Goal: Information Seeking & Learning: Learn about a topic

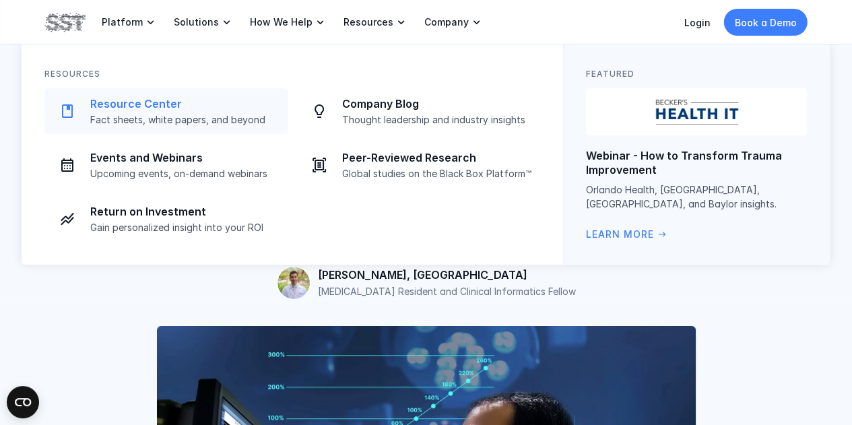
click at [128, 111] on div "Resource Center Fact sheets, white papers, and beyond" at bounding box center [185, 111] width 190 height 29
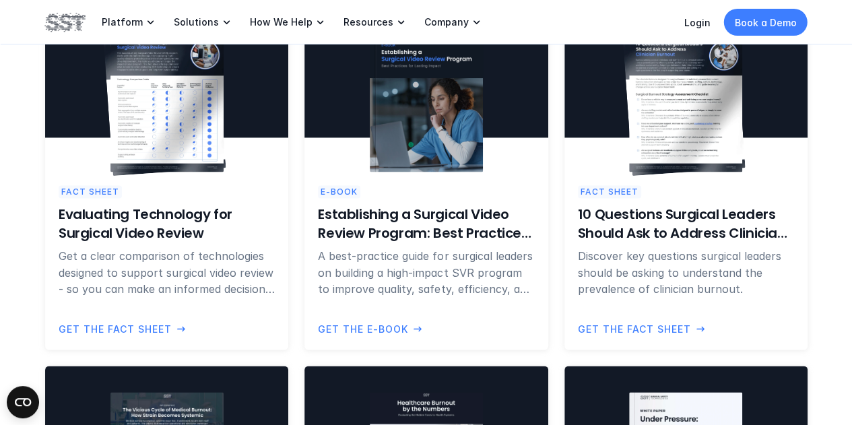
scroll to position [1011, 0]
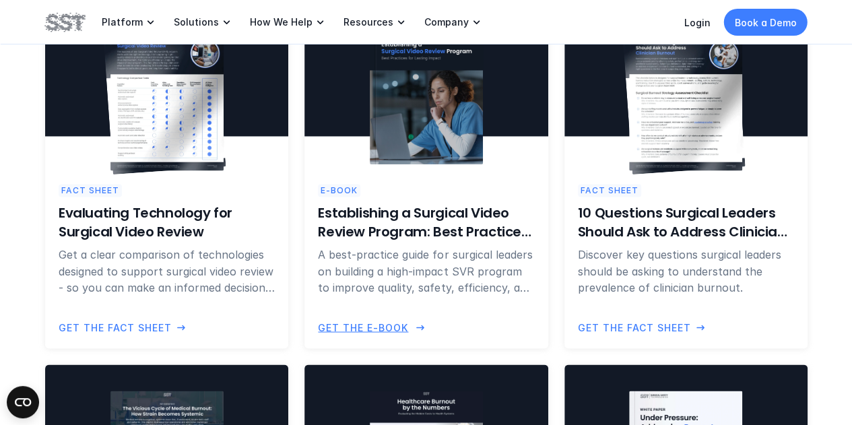
click at [424, 228] on h6 "Establishing a Surgical Video Review Program: Best Practices for Lasting Impact" at bounding box center [426, 222] width 216 height 38
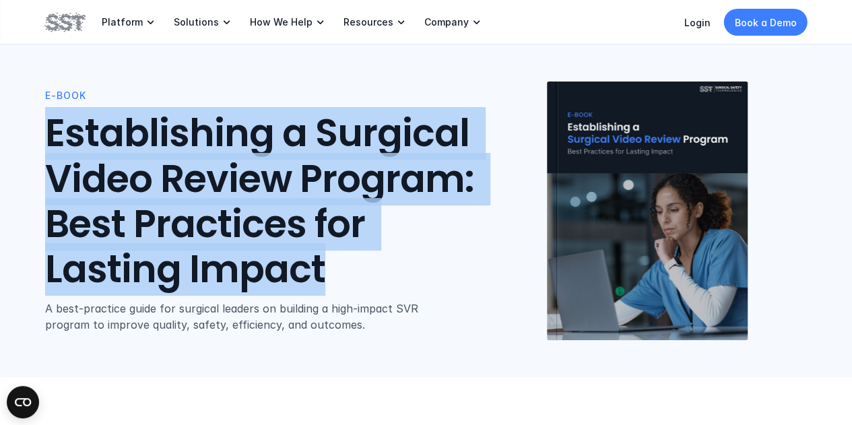
drag, startPoint x: 36, startPoint y: 127, endPoint x: 446, endPoint y: 268, distance: 433.0
click at [446, 268] on div "E-Book Establishing a Surgical Video Review Program: Best Practices for Lasting…" at bounding box center [426, 188] width 852 height 377
copy h1 "Establishing a Surgical Video Review Program: Best Practices for Lasting Impact"
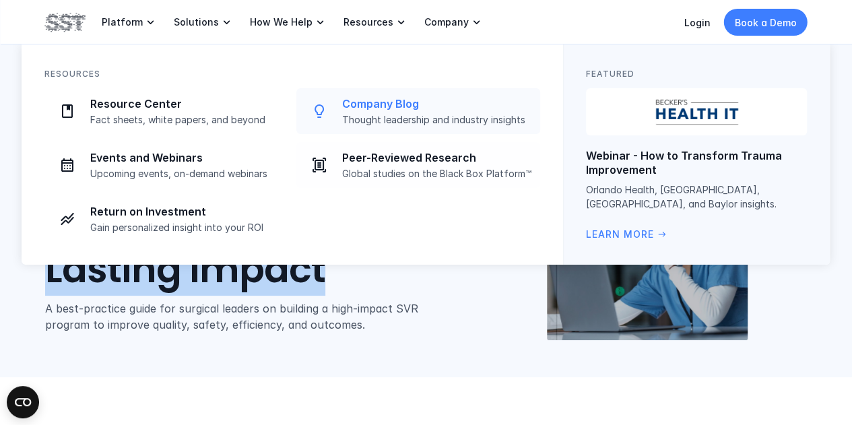
click at [398, 114] on p "Thought leadership and industry insights" at bounding box center [437, 120] width 190 height 12
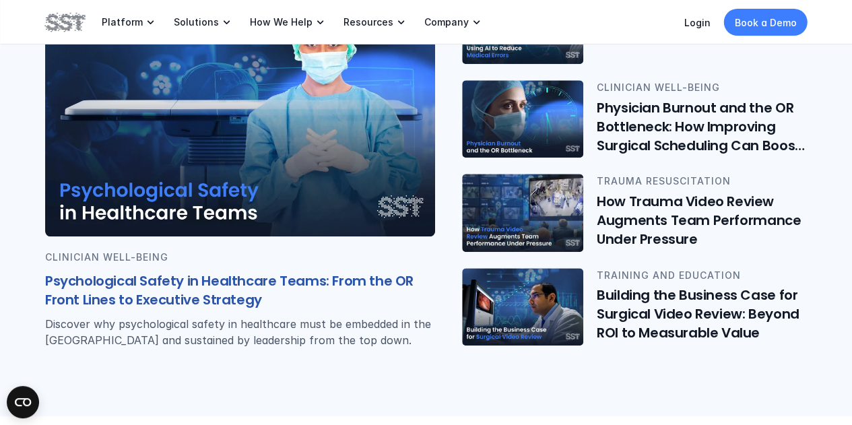
scroll to position [404, 0]
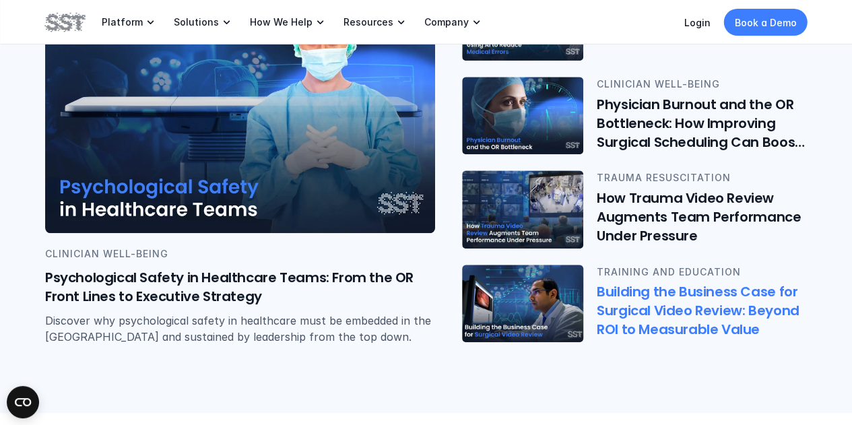
click at [745, 324] on h6 "Building the Business Case for Surgical Video Review: Beyond ROI to Measurable …" at bounding box center [702, 310] width 211 height 57
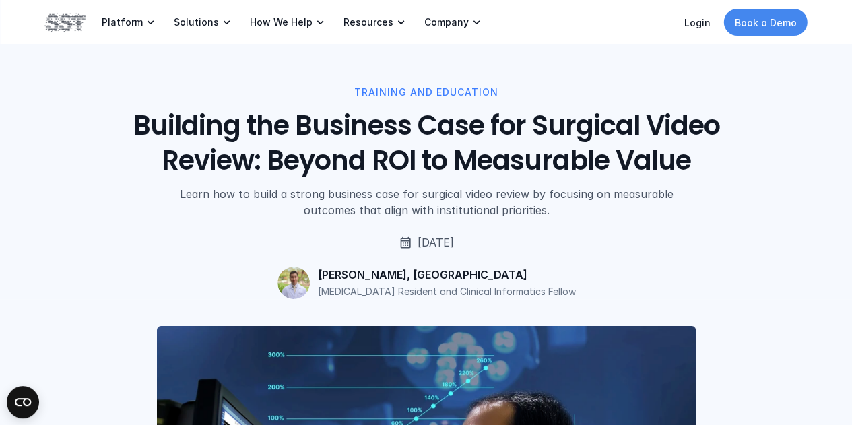
drag, startPoint x: 778, startPoint y: 20, endPoint x: 757, endPoint y: 15, distance: 20.8
click at [778, 20] on p "Book a Demo" at bounding box center [766, 22] width 62 height 14
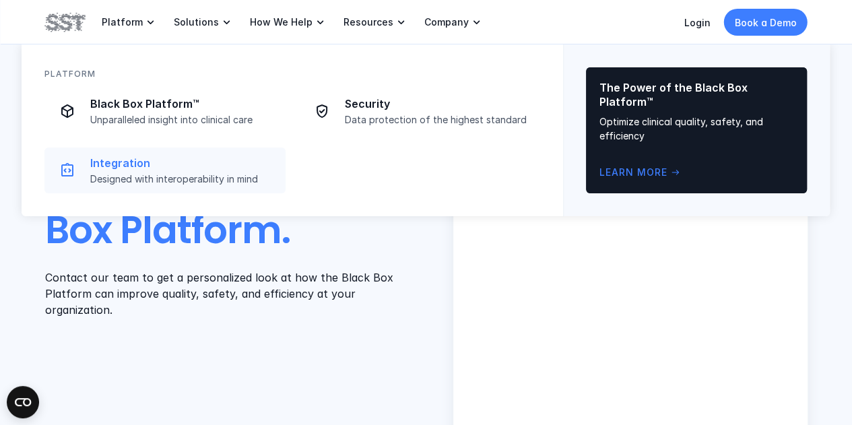
click at [120, 156] on link "Integration Designed with interoperability in mind" at bounding box center [164, 171] width 241 height 46
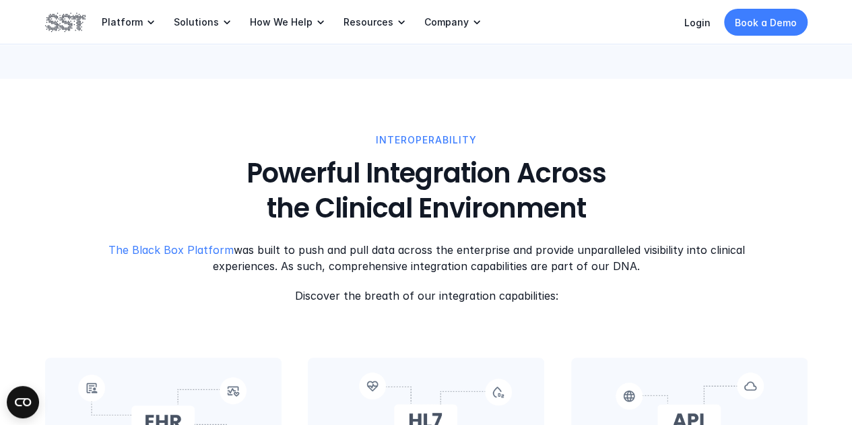
scroll to position [337, 0]
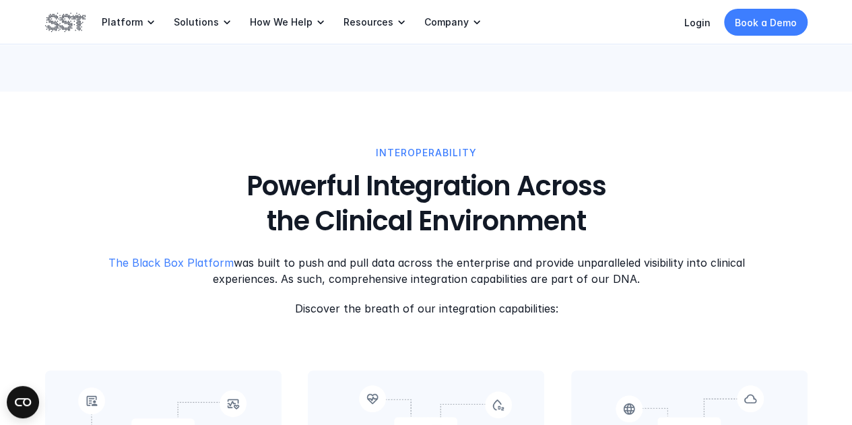
click at [387, 228] on h3 "Powerful Integration Across the Clinical Environment" at bounding box center [426, 203] width 381 height 70
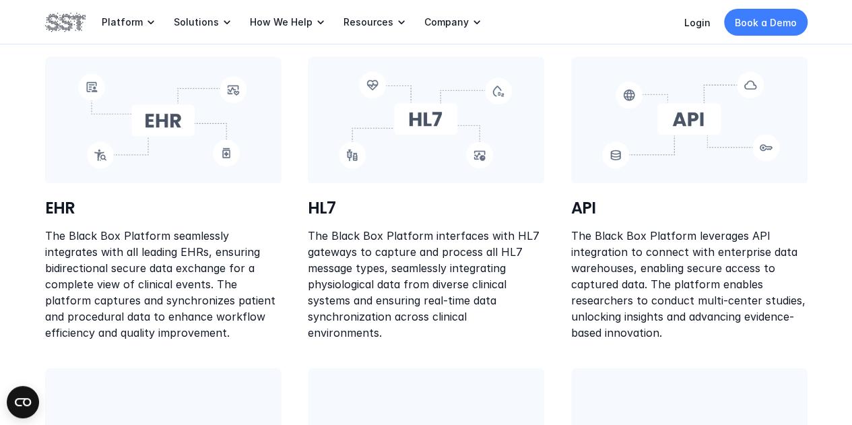
scroll to position [404, 0]
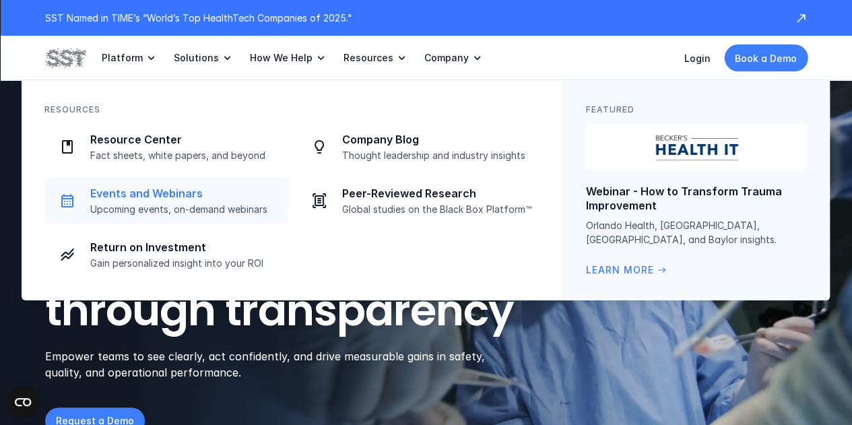
click at [150, 204] on p "Upcoming events, on-demand webinars" at bounding box center [185, 209] width 190 height 12
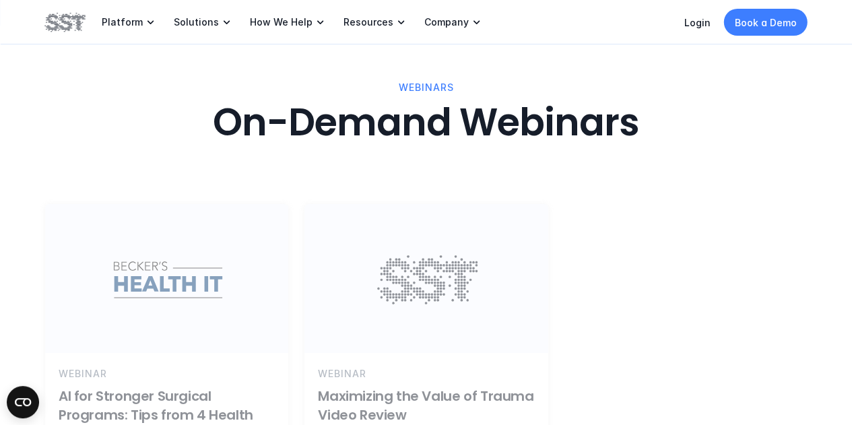
scroll to position [1550, 0]
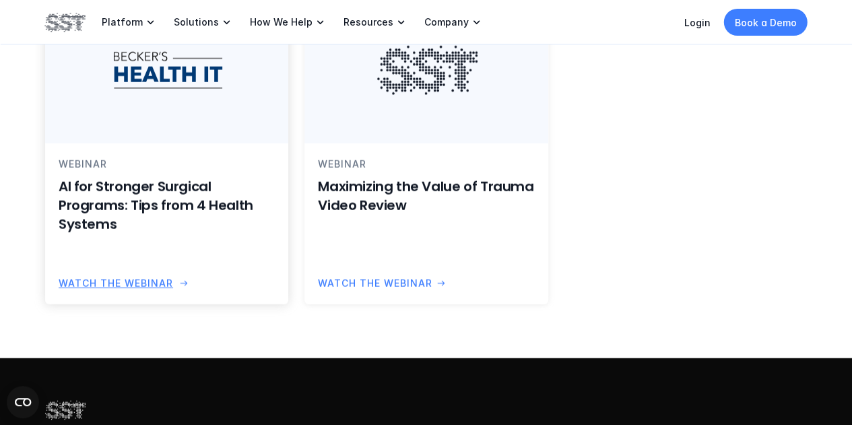
click at [158, 220] on h6 "AI for Stronger Surgical Programs: Tips from 4 Health Systems" at bounding box center [167, 205] width 216 height 57
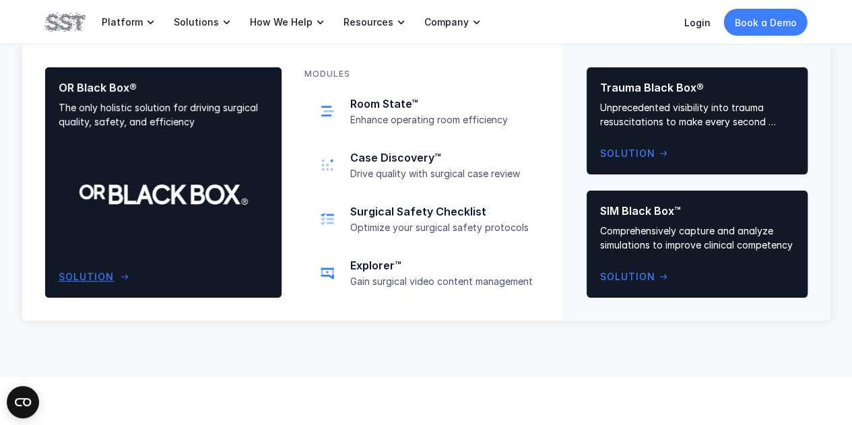
click at [165, 175] on div "OR Black Box® The only holistic solution for driving surgical quality, safety, …" at bounding box center [164, 182] width 210 height 203
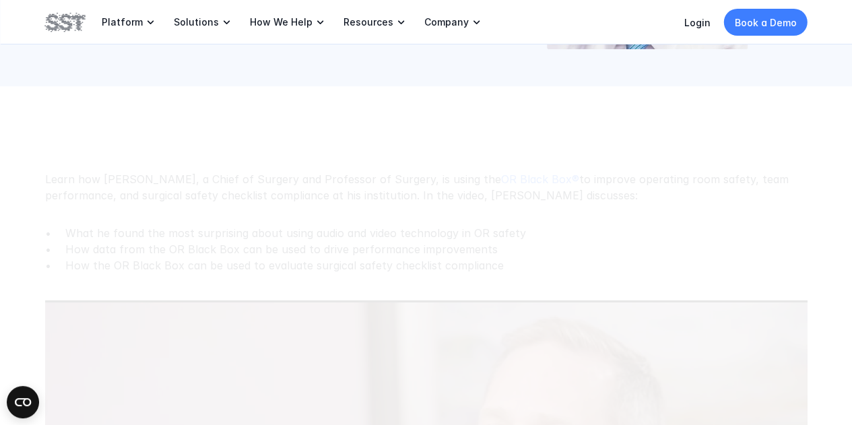
scroll to position [472, 0]
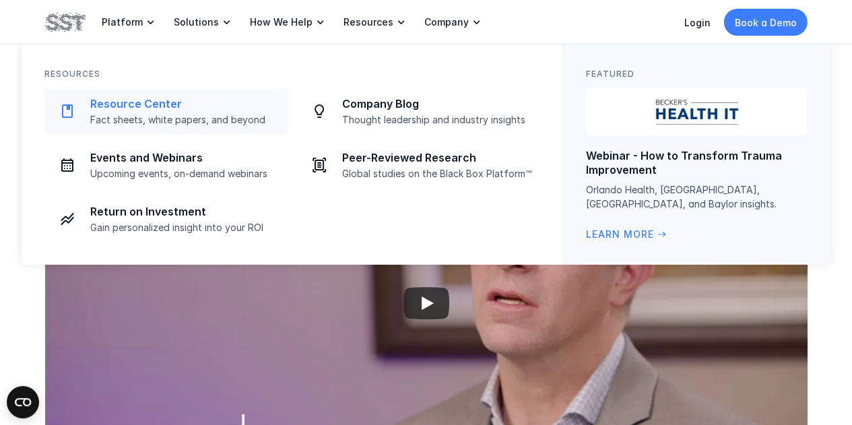
click at [117, 104] on p "Resource Center" at bounding box center [185, 104] width 190 height 14
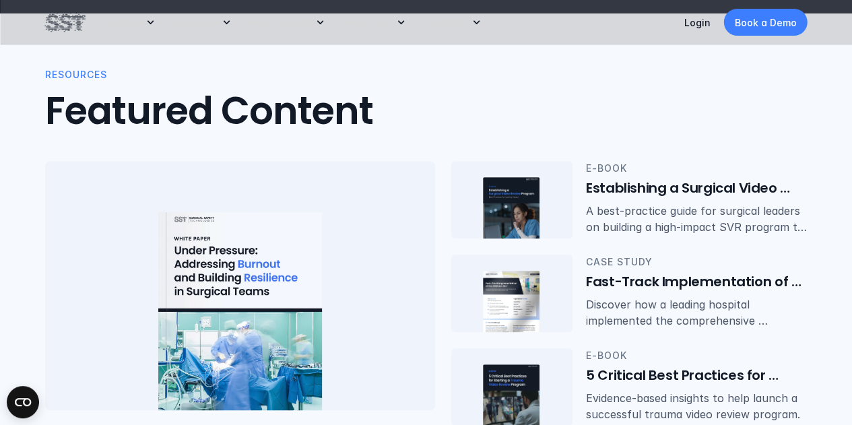
scroll to position [337, 0]
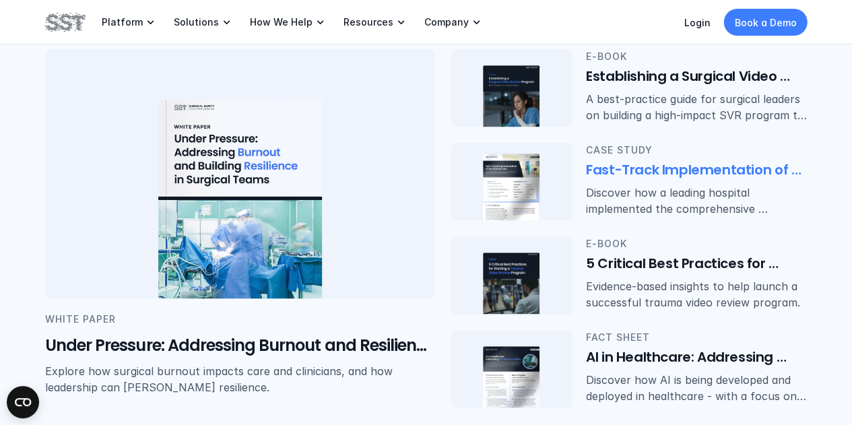
click at [627, 181] on div "Case Study Fast-Track Implementation of the OR Black Box® Discover how a leadin…" at bounding box center [697, 181] width 222 height 77
